Goal: Transaction & Acquisition: Book appointment/travel/reservation

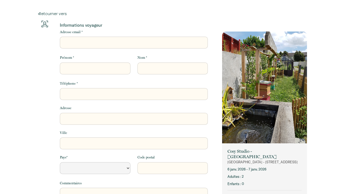
select select "Default select example"
